Goal: Transaction & Acquisition: Book appointment/travel/reservation

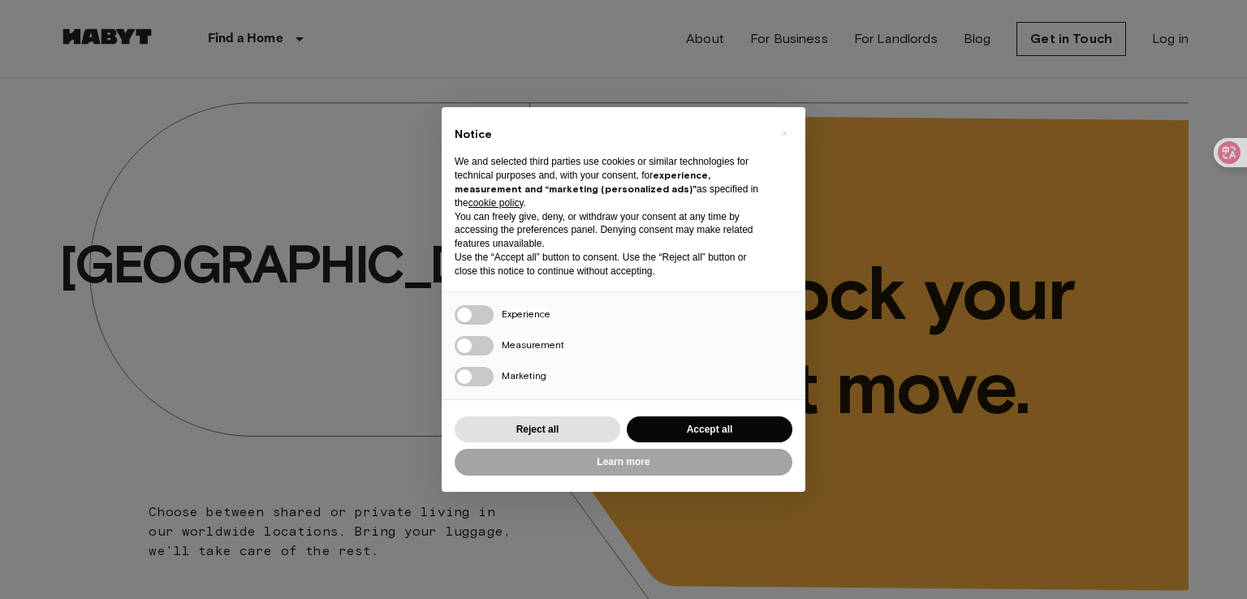
click at [495, 255] on p "Use the “Accept all” button to consent. Use the “Reject all” button or close th…" at bounding box center [610, 265] width 312 height 28
drag, startPoint x: 495, startPoint y: 255, endPoint x: 520, endPoint y: 269, distance: 28.7
click at [497, 255] on p "Use the “Accept all” button to consent. Use the “Reject all” button or close th…" at bounding box center [610, 265] width 312 height 28
click at [525, 272] on p "Use the “Accept all” button to consent. Use the “Reject all” button or close th…" at bounding box center [610, 265] width 312 height 28
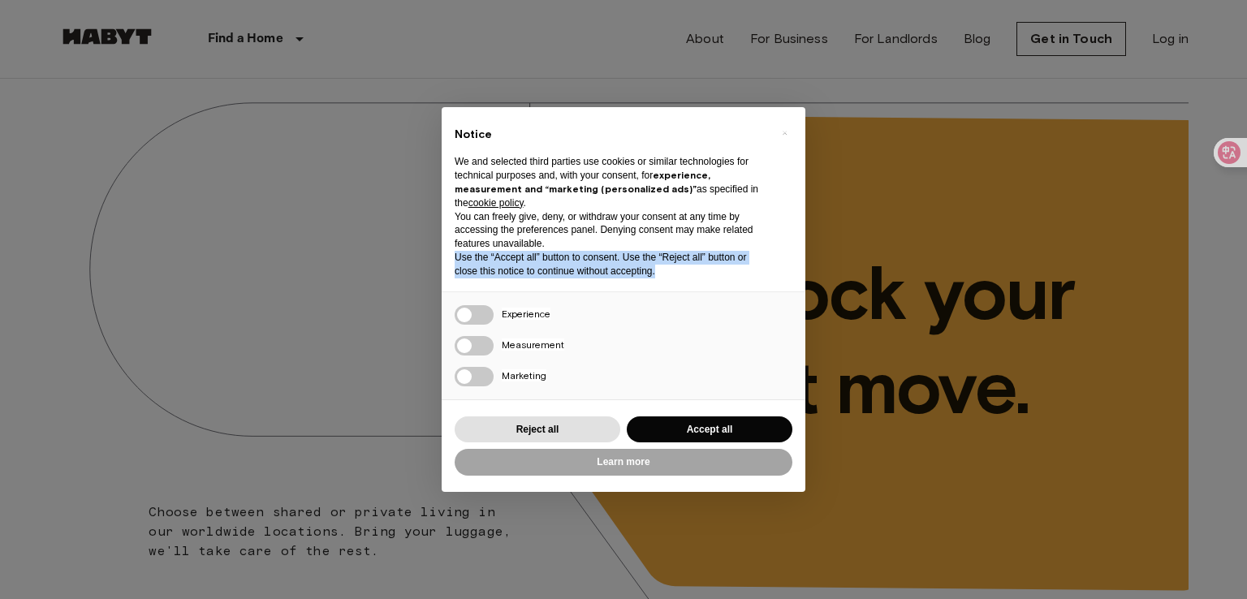
click at [525, 274] on p "Use the “Accept all” button to consent. Use the “Reject all” button or close th…" at bounding box center [610, 265] width 312 height 28
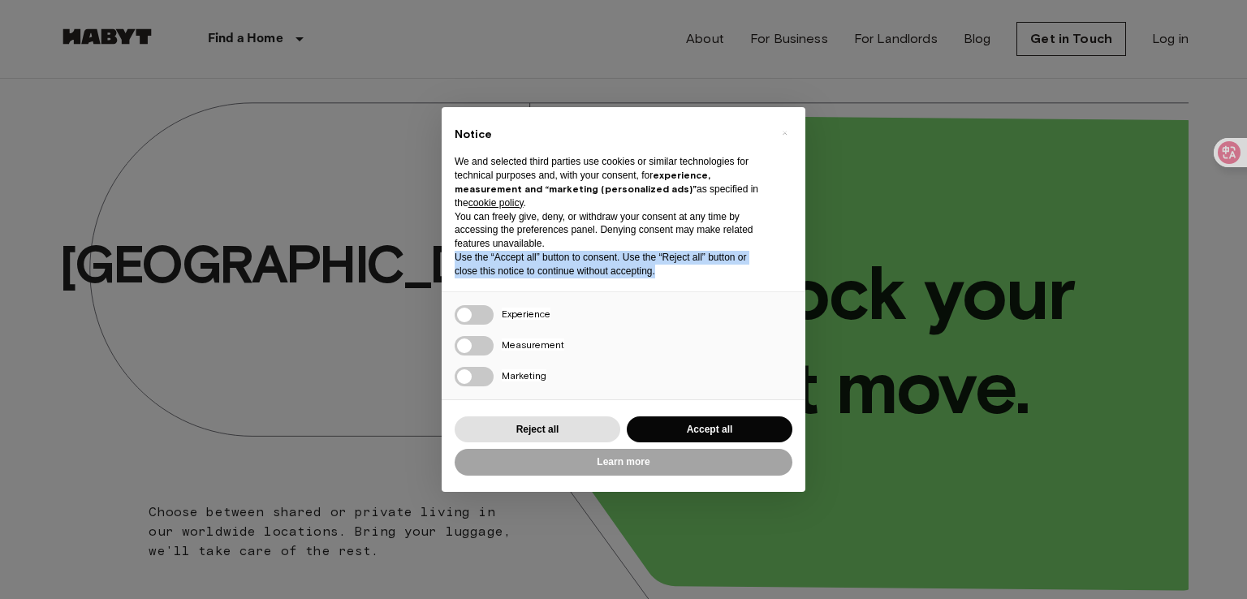
click at [525, 274] on p "Use the “Accept all” button to consent. Use the “Reject all” button or close th…" at bounding box center [610, 265] width 312 height 28
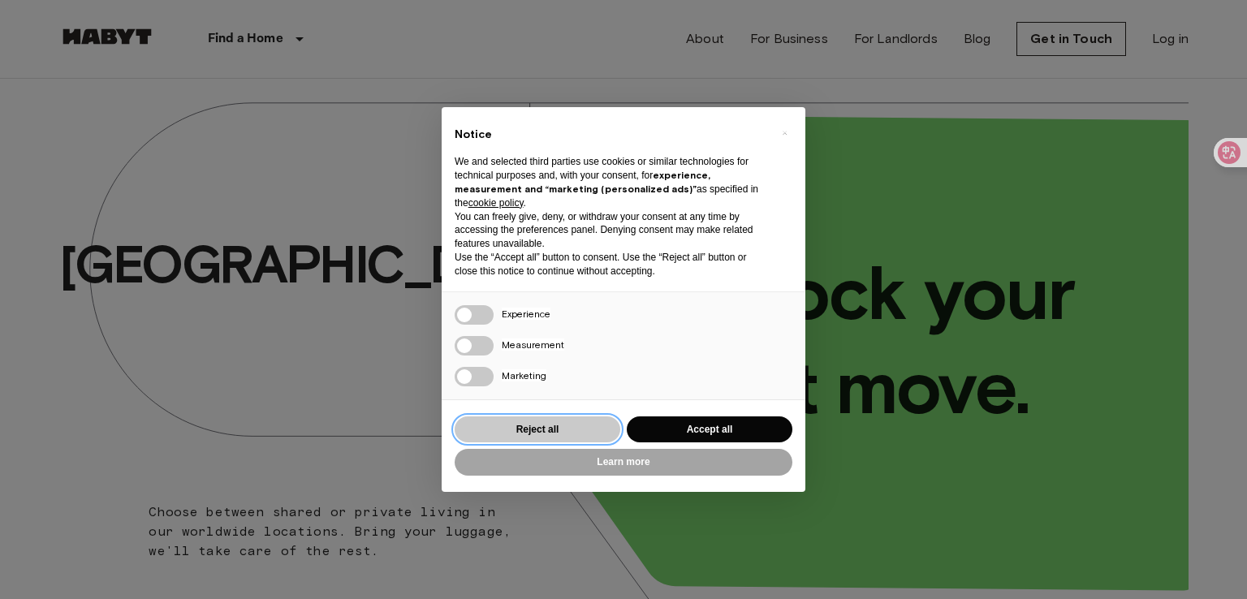
click at [582, 429] on button "Reject all" at bounding box center [537, 429] width 166 height 27
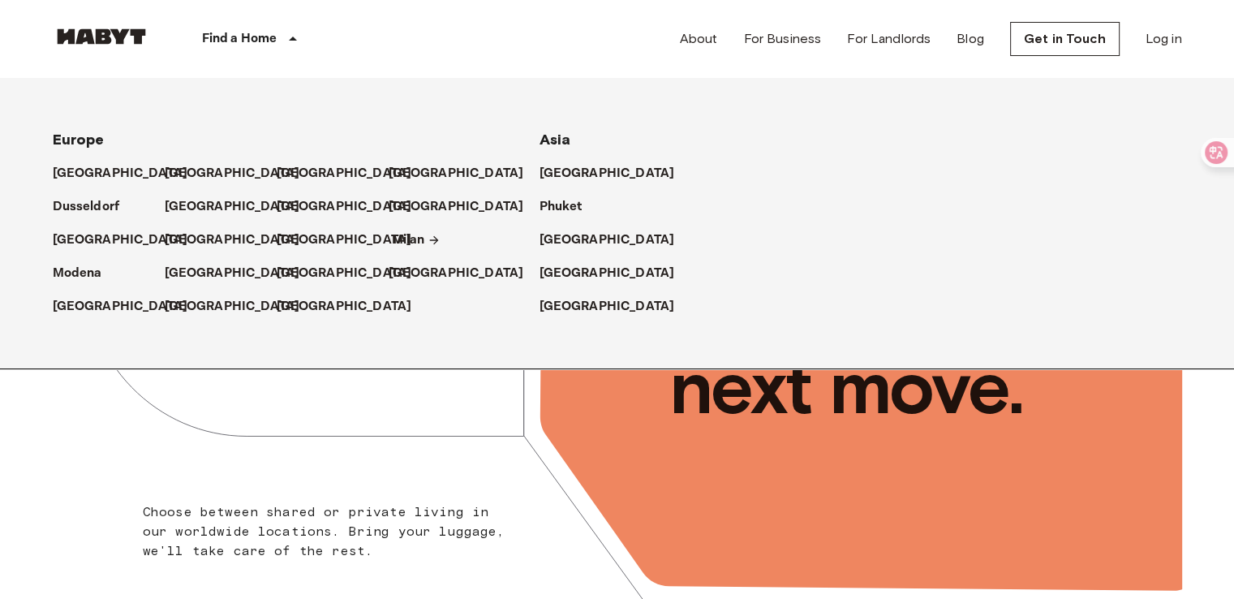
click at [389, 232] on div "Milan" at bounding box center [445, 233] width 112 height 33
click at [396, 233] on p "Milan" at bounding box center [408, 239] width 33 height 19
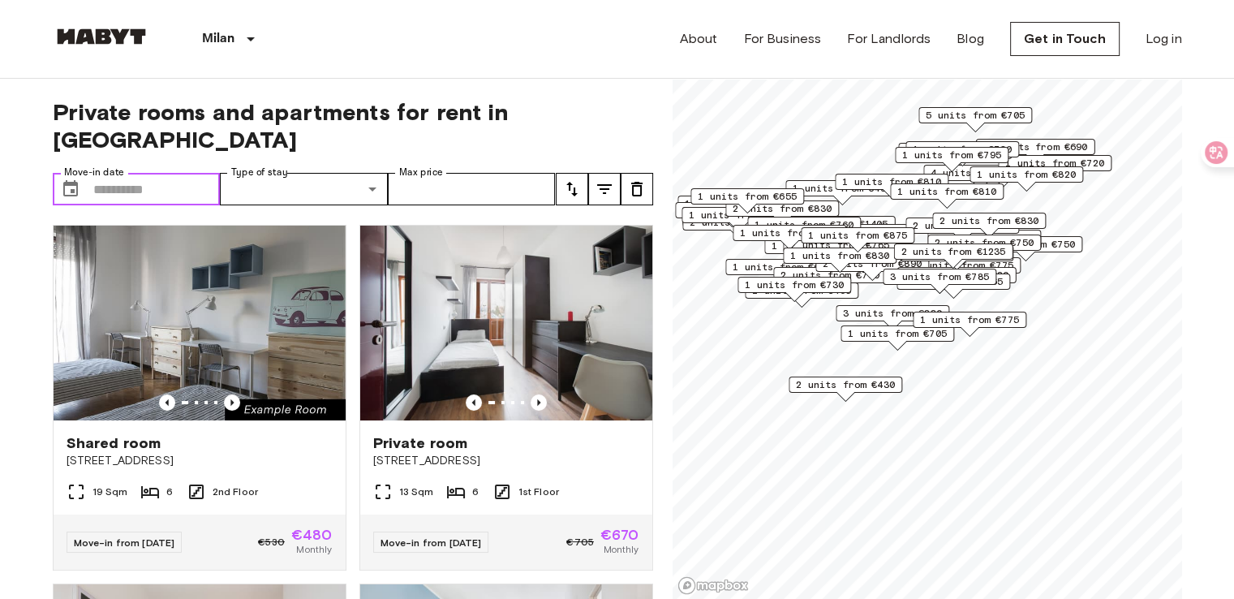
click at [172, 173] on input "Move-in date" at bounding box center [156, 189] width 127 height 32
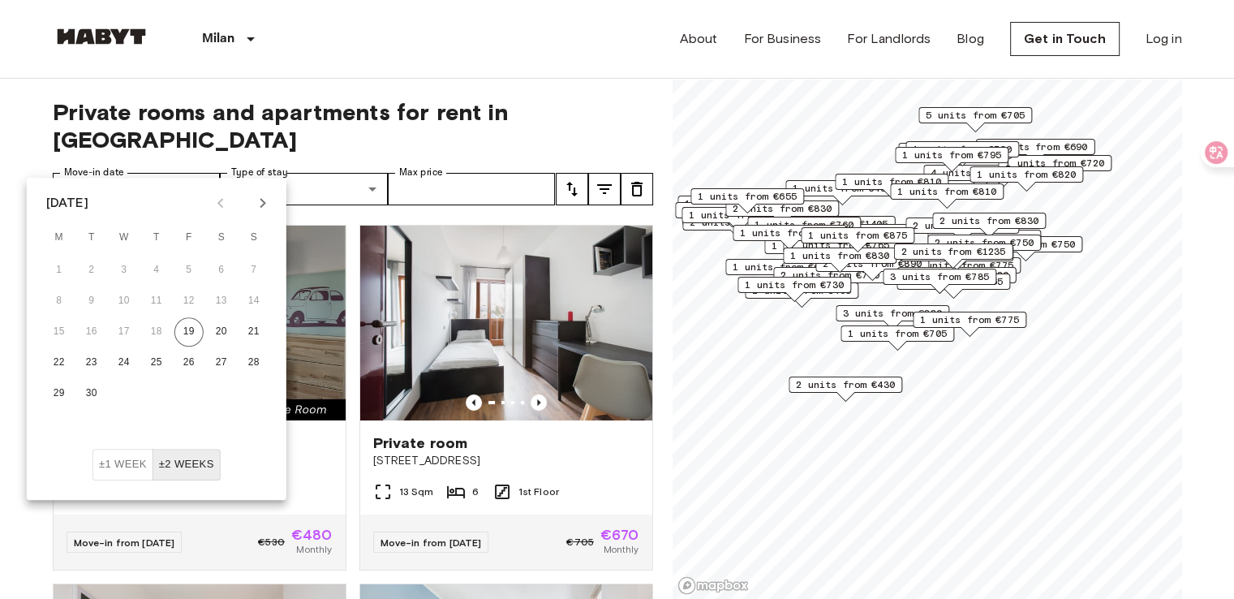
click at [263, 204] on icon "Next month" at bounding box center [263, 203] width 6 height 10
click at [123, 268] on button "1" at bounding box center [124, 270] width 29 height 29
type input "**********"
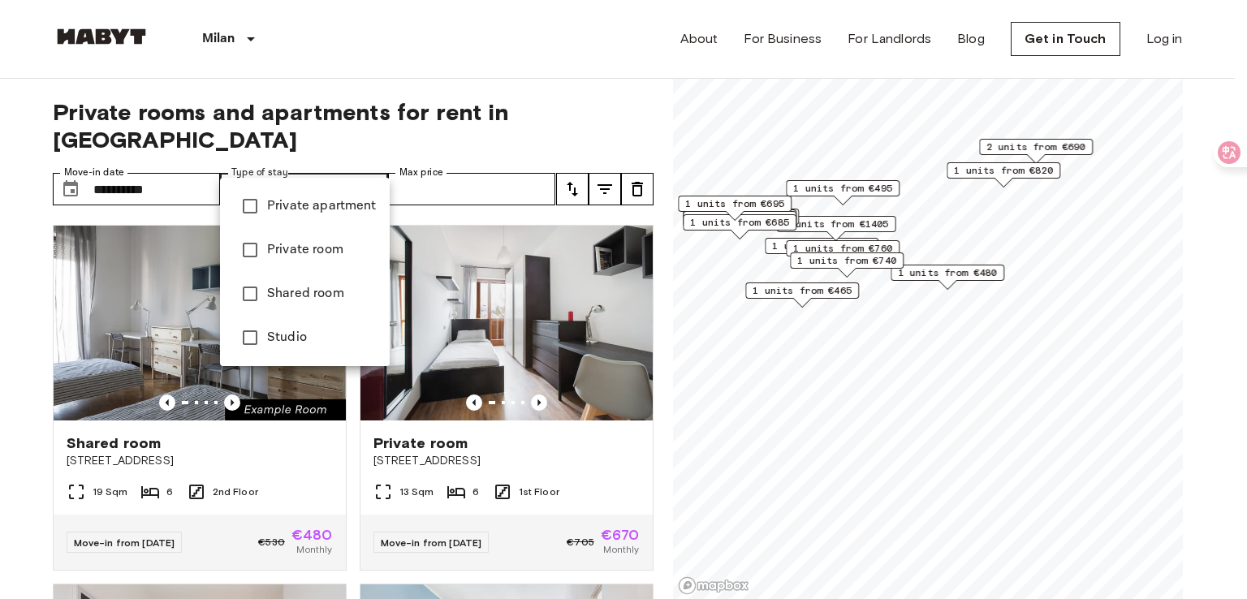
click at [308, 290] on span "Shared room" at bounding box center [322, 293] width 110 height 19
type input "**********"
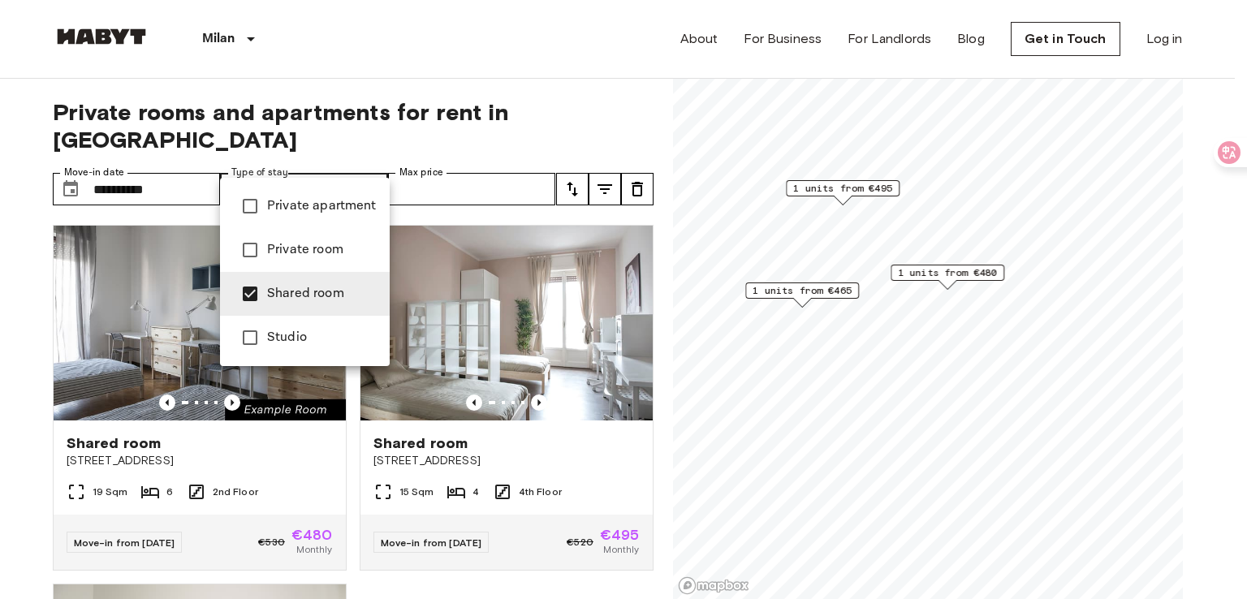
click at [9, 208] on div at bounding box center [623, 299] width 1247 height 599
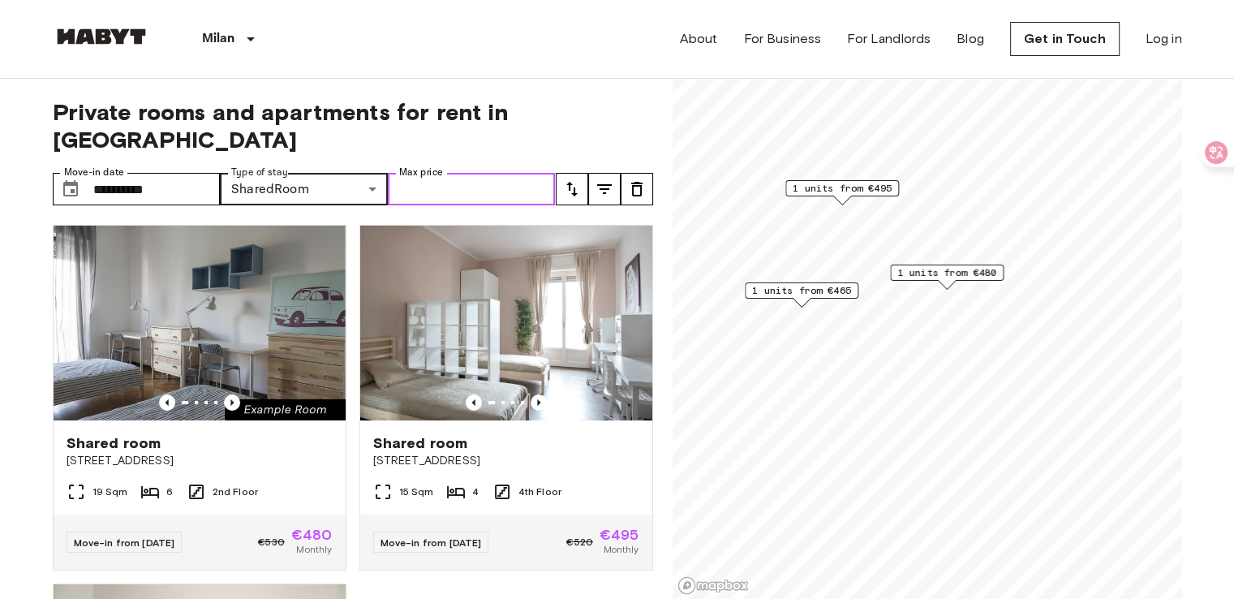
click at [465, 173] on input "Max price" at bounding box center [472, 189] width 168 height 32
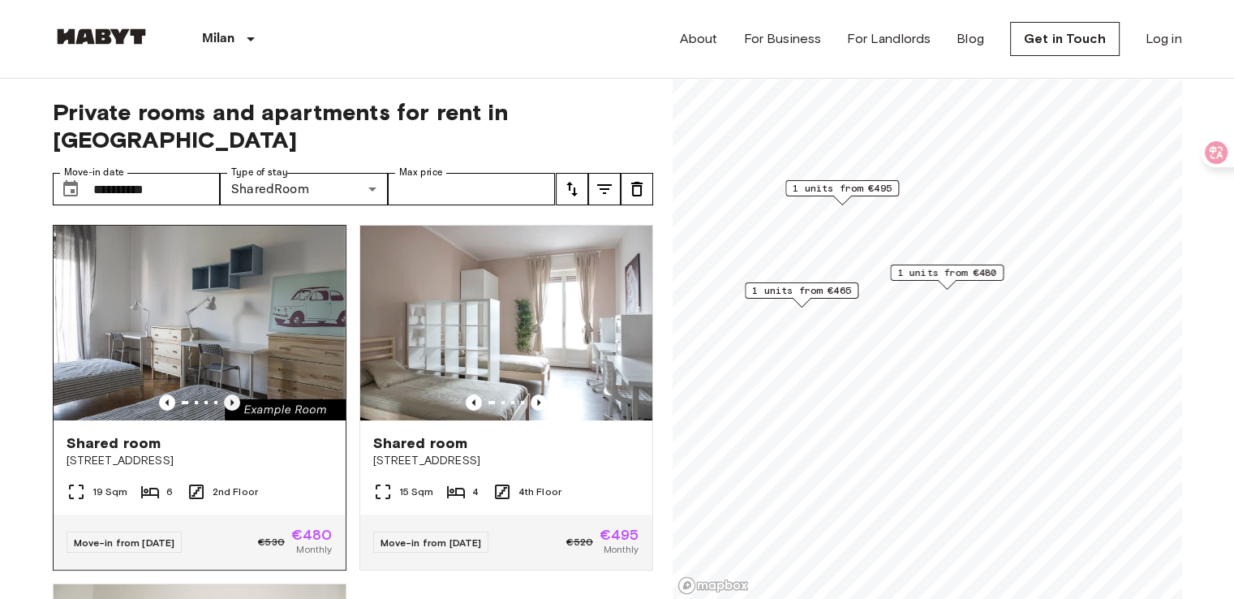
click at [230, 394] on icon "Previous image" at bounding box center [232, 402] width 16 height 16
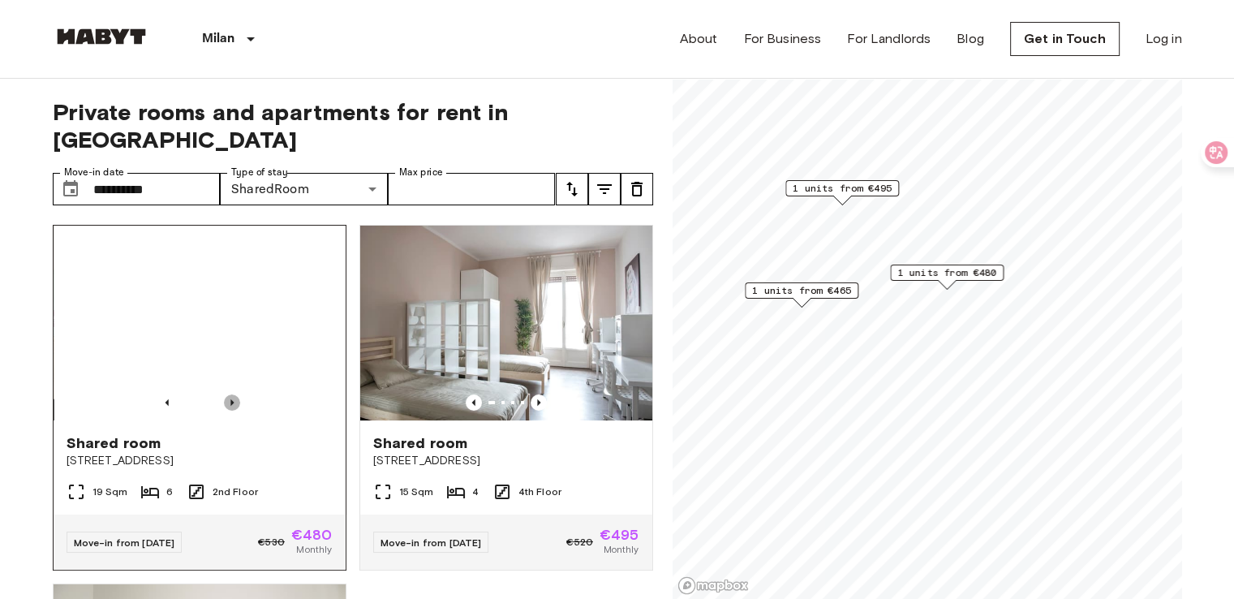
click at [230, 399] on icon "Previous image" at bounding box center [231, 402] width 3 height 6
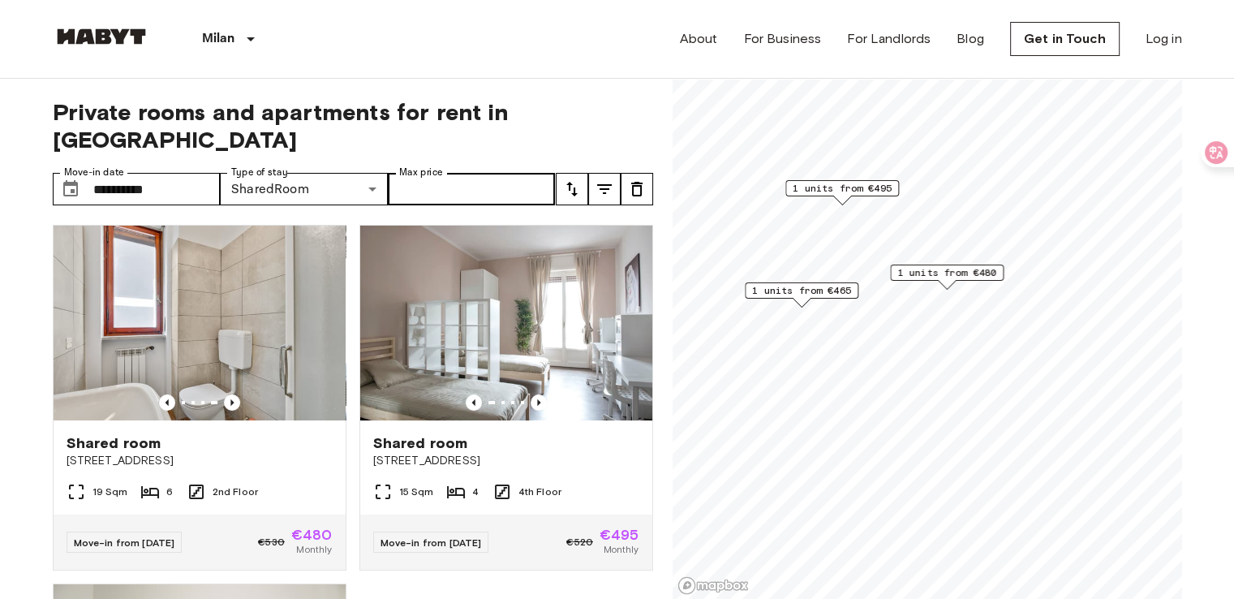
drag, startPoint x: 480, startPoint y: 192, endPoint x: 480, endPoint y: 170, distance: 22.7
click at [480, 212] on div "Shared room [GEOGRAPHIC_DATA] 2 15 Sqm 4 4th Floor Move-in from [DATE] €520 €49…" at bounding box center [500, 391] width 307 height 359
click at [480, 173] on input "Max price" at bounding box center [472, 189] width 168 height 32
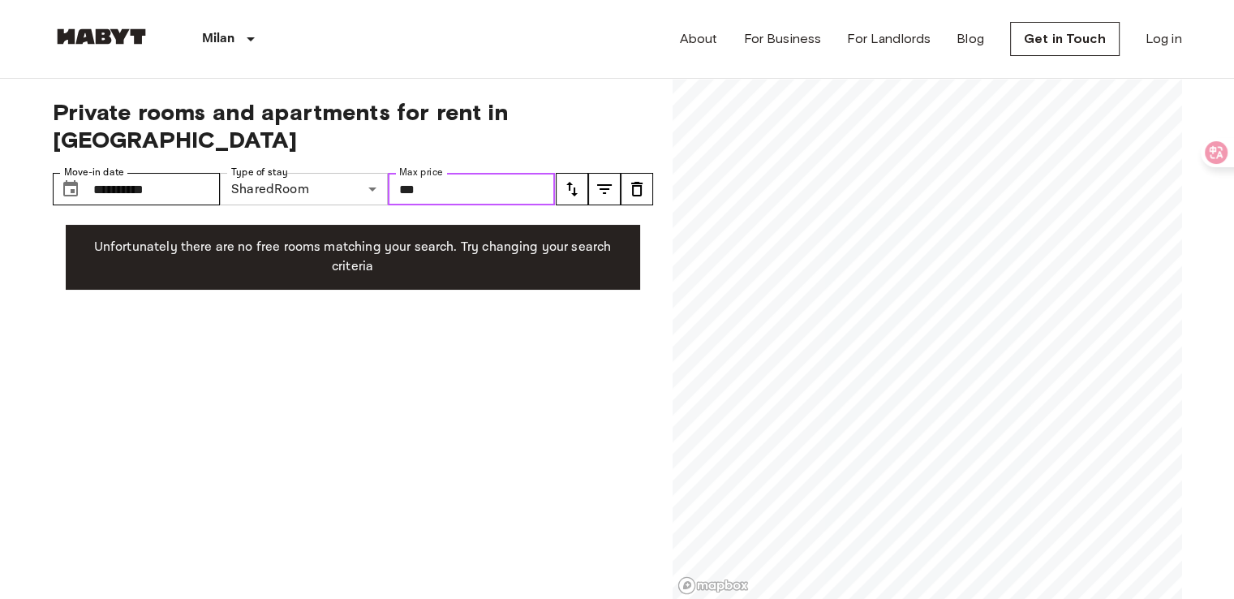
type input "***"
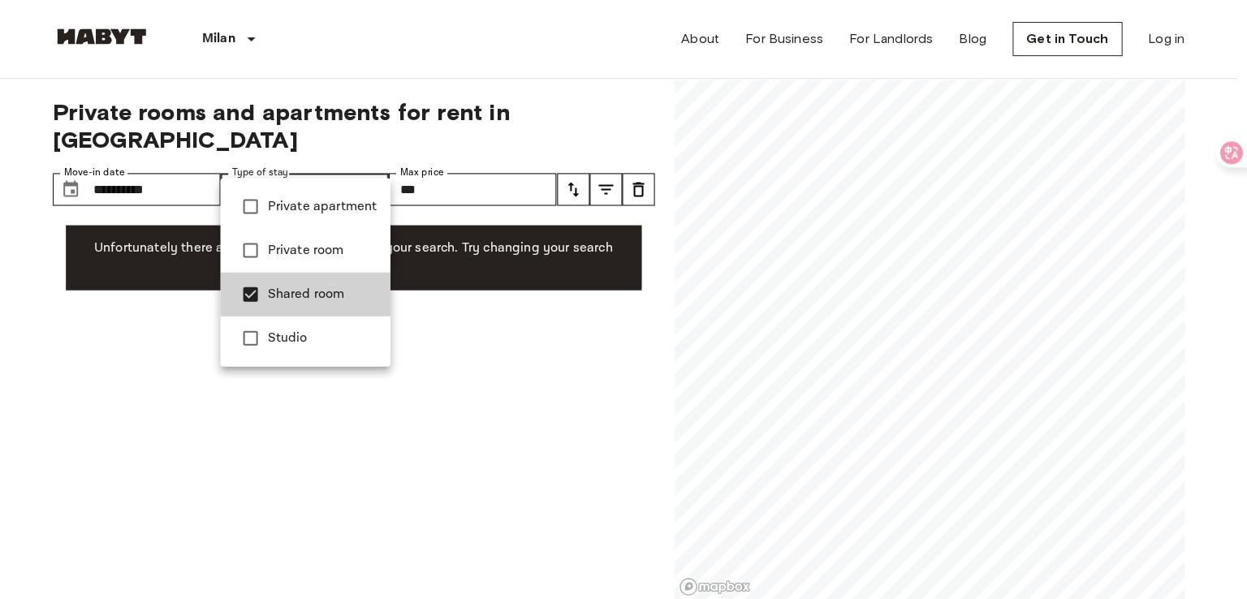
click at [342, 149] on div at bounding box center [623, 299] width 1247 height 599
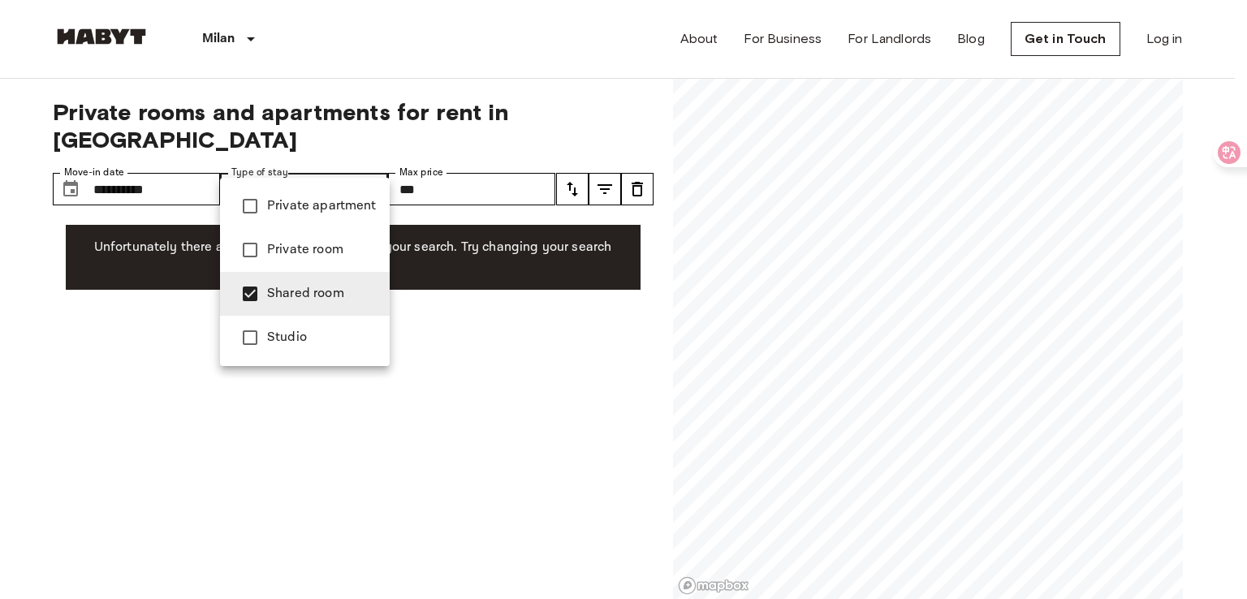
click at [292, 245] on span "Private room" at bounding box center [322, 249] width 110 height 19
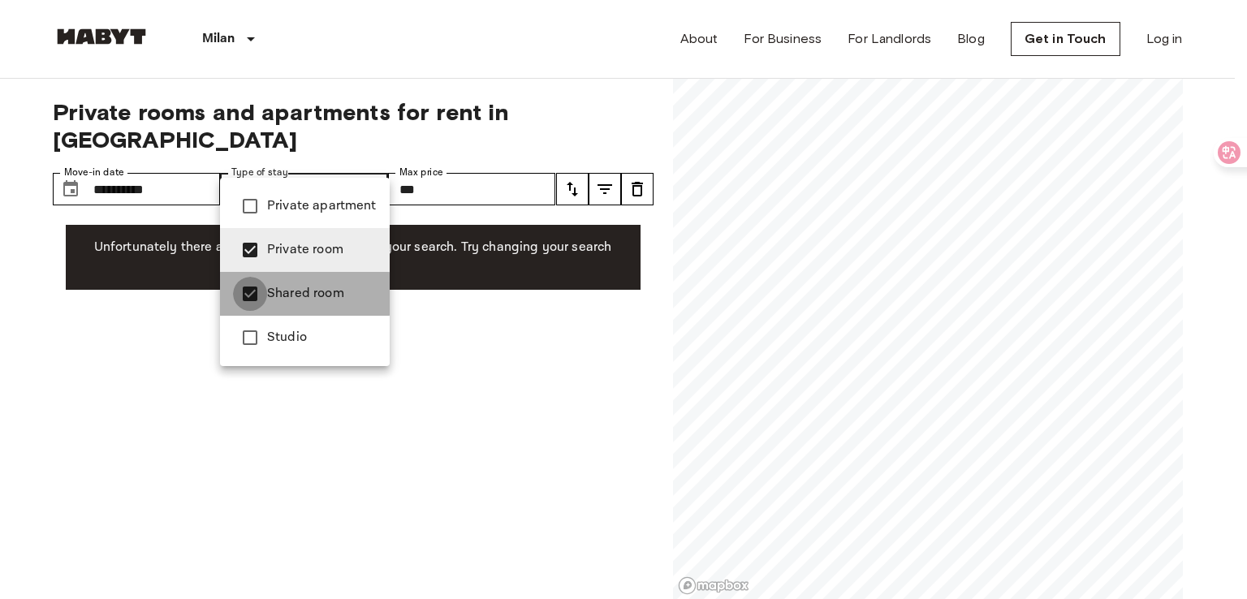
type input "**********"
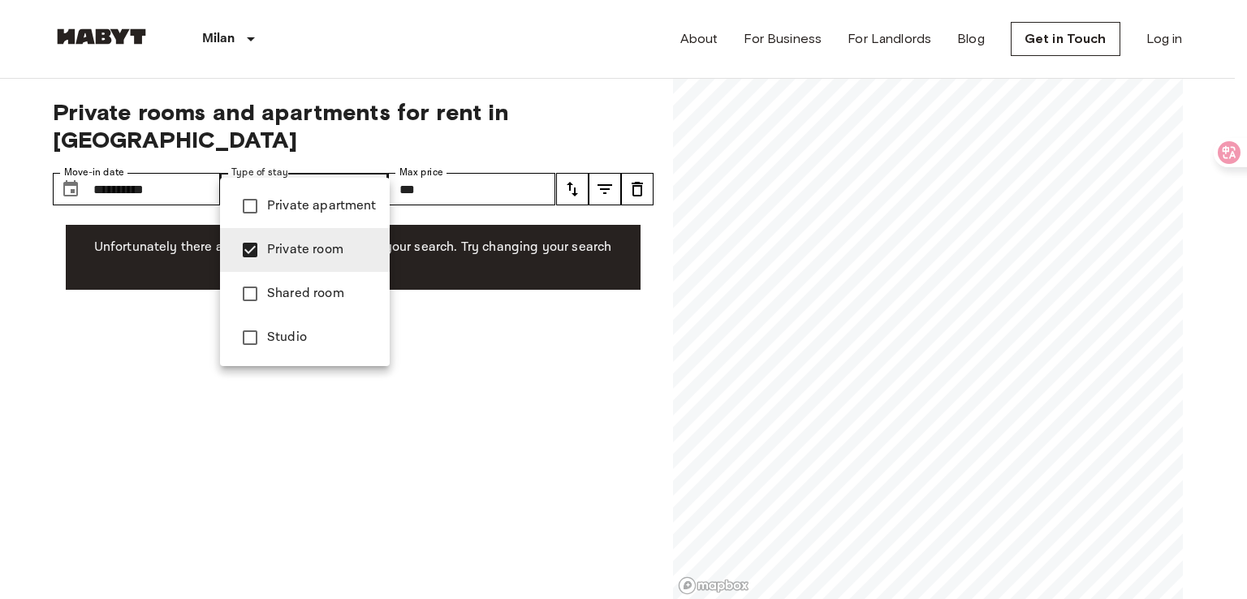
click at [0, 228] on div at bounding box center [623, 299] width 1247 height 599
